Goal: Task Accomplishment & Management: Manage account settings

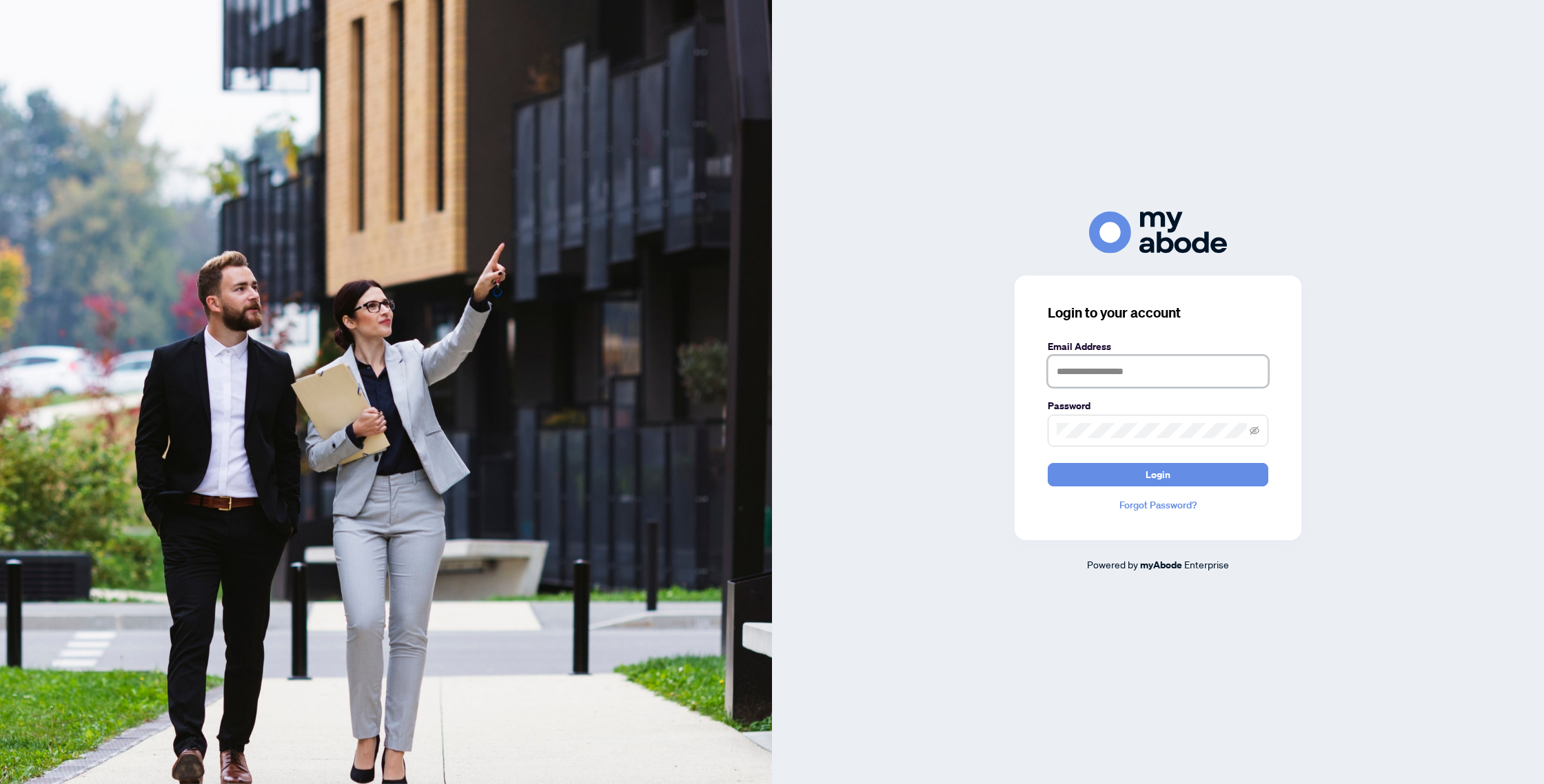
click at [1169, 369] on input "text" at bounding box center [1158, 371] width 221 height 31
type input "**********"
click at [1048, 463] on button "Login" at bounding box center [1158, 474] width 221 height 23
click at [1255, 429] on icon "eye-invisible" at bounding box center [1255, 431] width 10 height 8
click at [1193, 479] on button "Login" at bounding box center [1158, 474] width 221 height 23
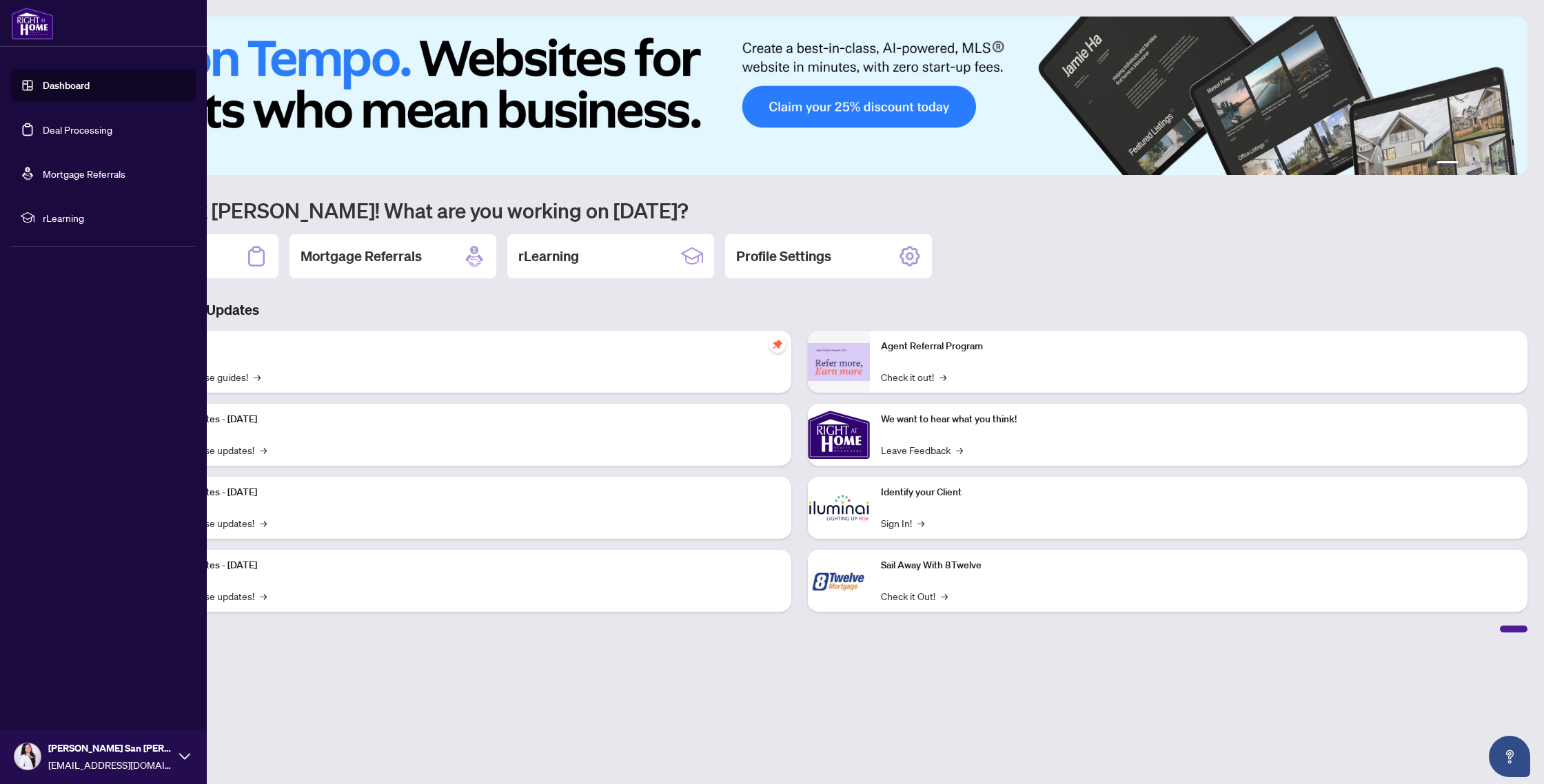
click at [50, 128] on link "Deal Processing" at bounding box center [77, 129] width 69 height 12
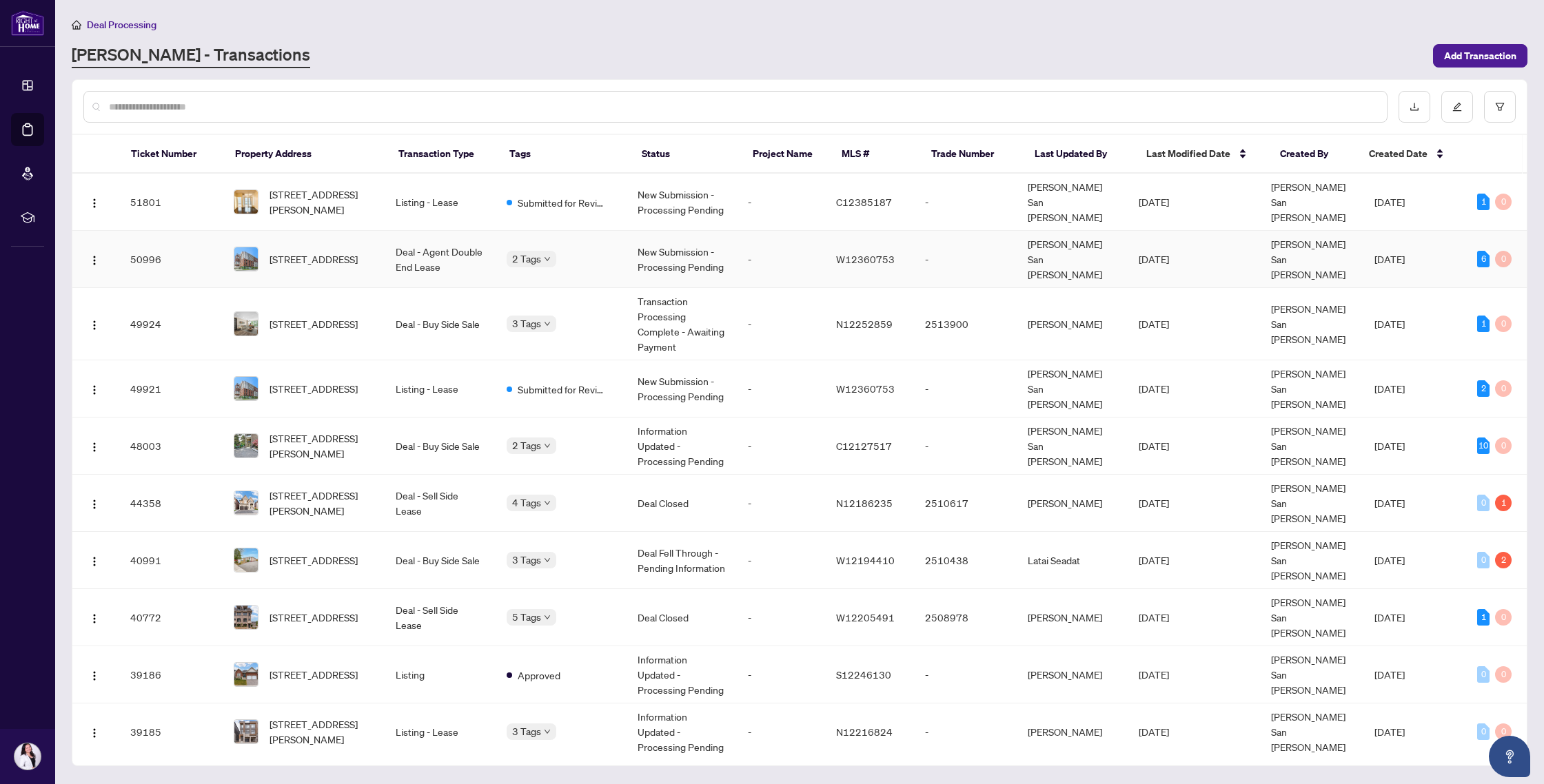
click at [456, 238] on td "Deal - Agent Double End Lease" at bounding box center [440, 259] width 110 height 57
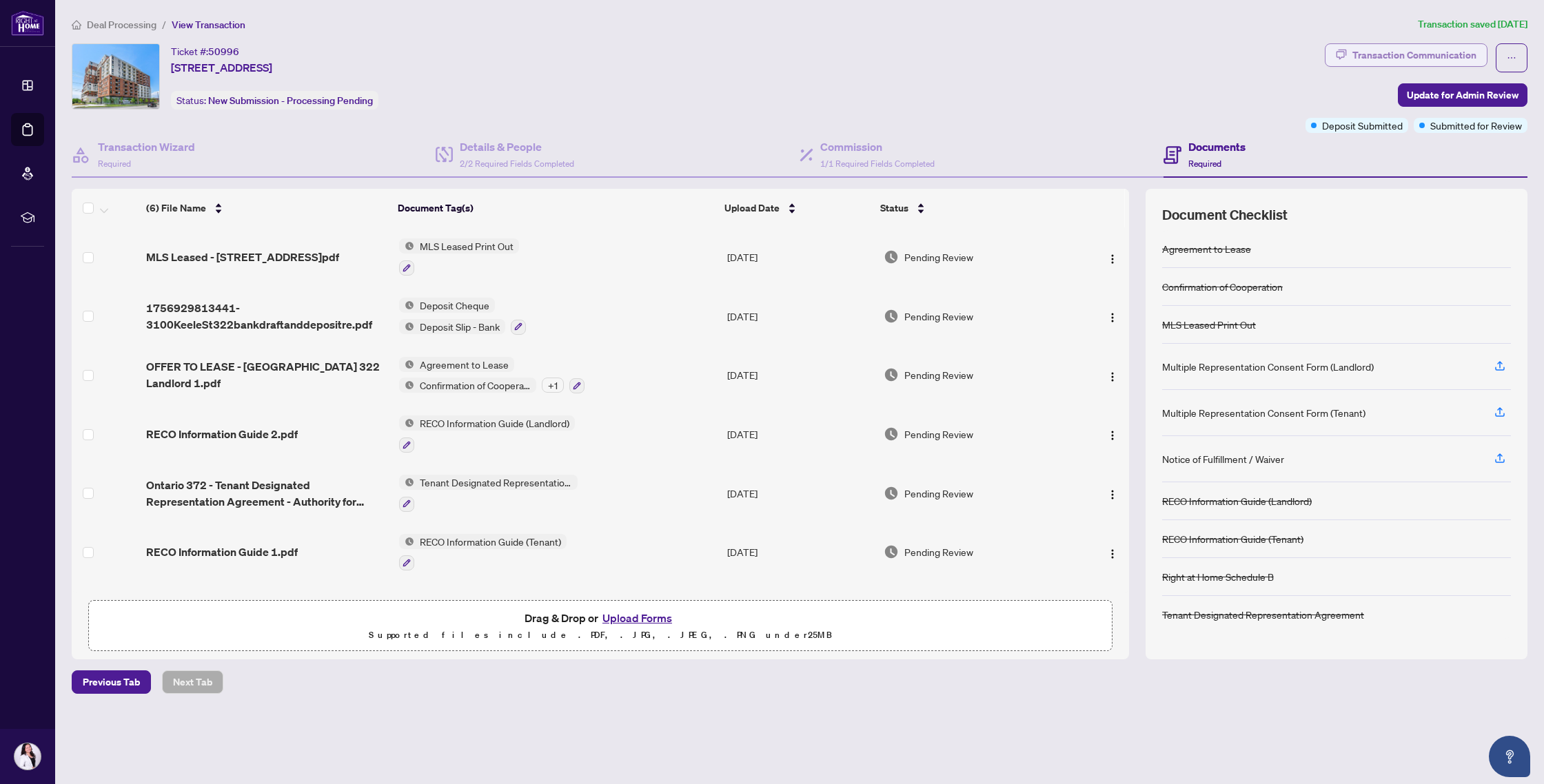
click at [1435, 47] on div "Transaction Communication" at bounding box center [1414, 55] width 124 height 22
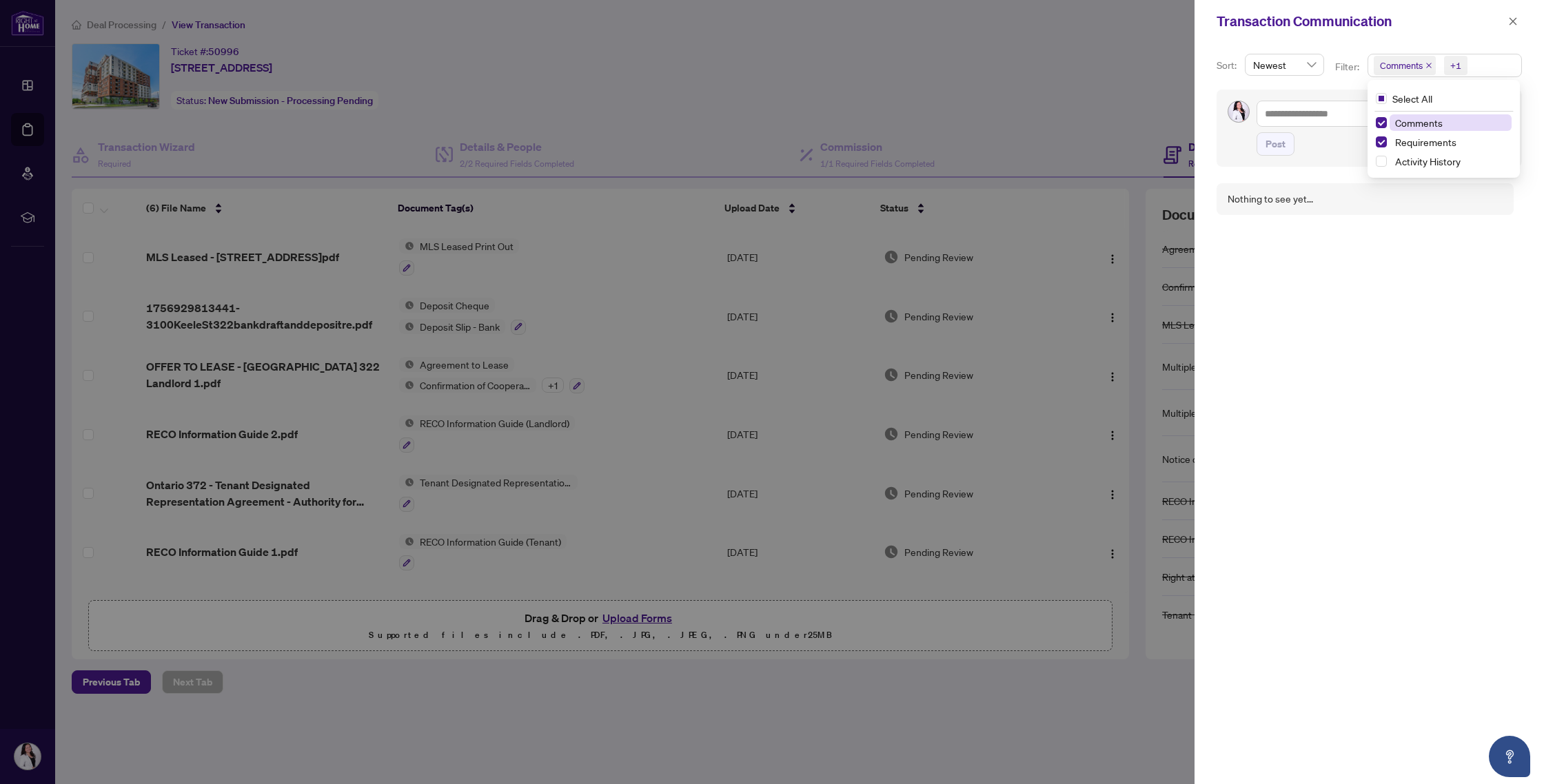
click at [1495, 62] on span "Comments +1" at bounding box center [1445, 65] width 153 height 22
click at [1432, 167] on span "Activity History" at bounding box center [1451, 161] width 122 height 16
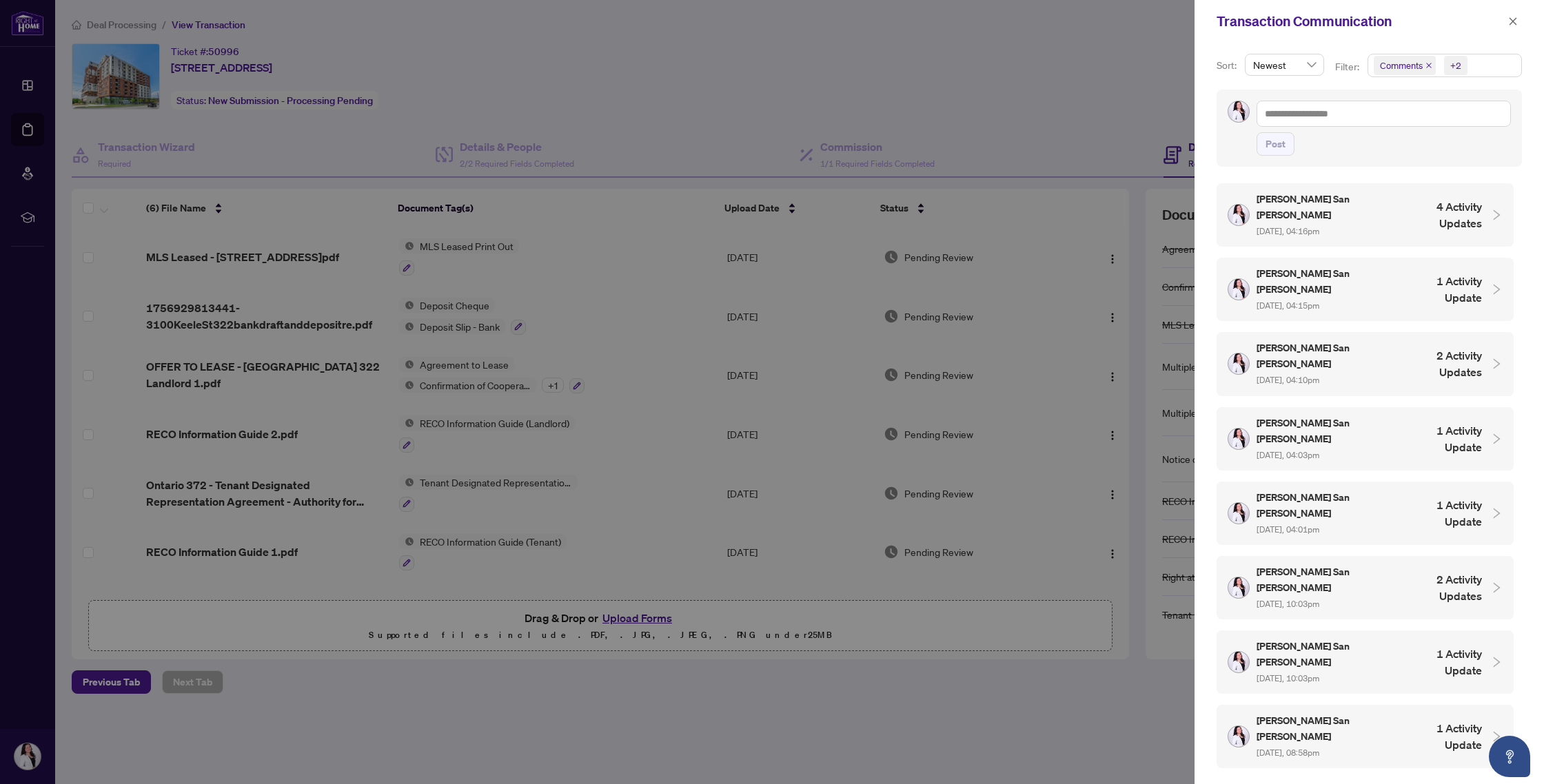
click at [1449, 221] on div "[PERSON_NAME] San [PERSON_NAME] [DATE], 04:16pm 4 Activity Updates" at bounding box center [1355, 215] width 255 height 47
